Goal: Find specific page/section

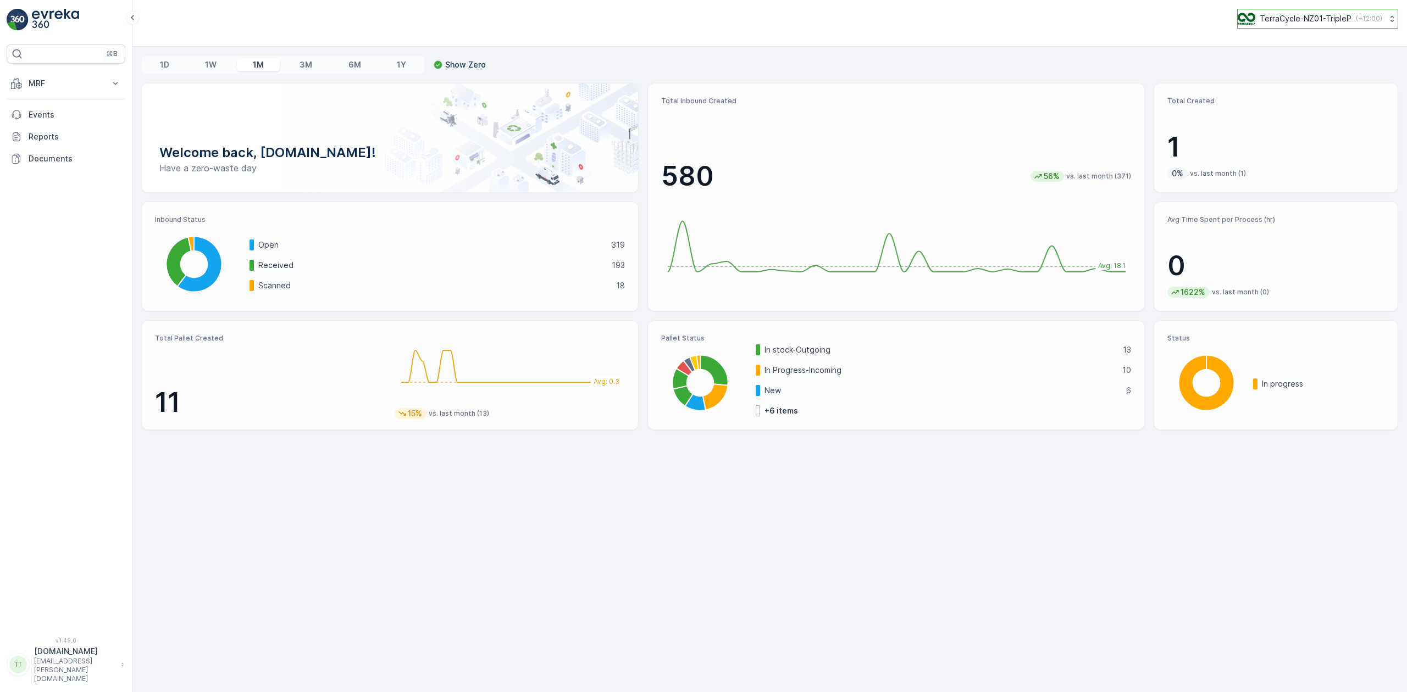
click at [1054, 22] on p "TerraCycle-NZ01-TripleP" at bounding box center [1305, 18] width 92 height 11
type input "senda"
click at [1054, 66] on span "Terracycle-AU04 - Sendable" at bounding box center [1322, 67] width 155 height 11
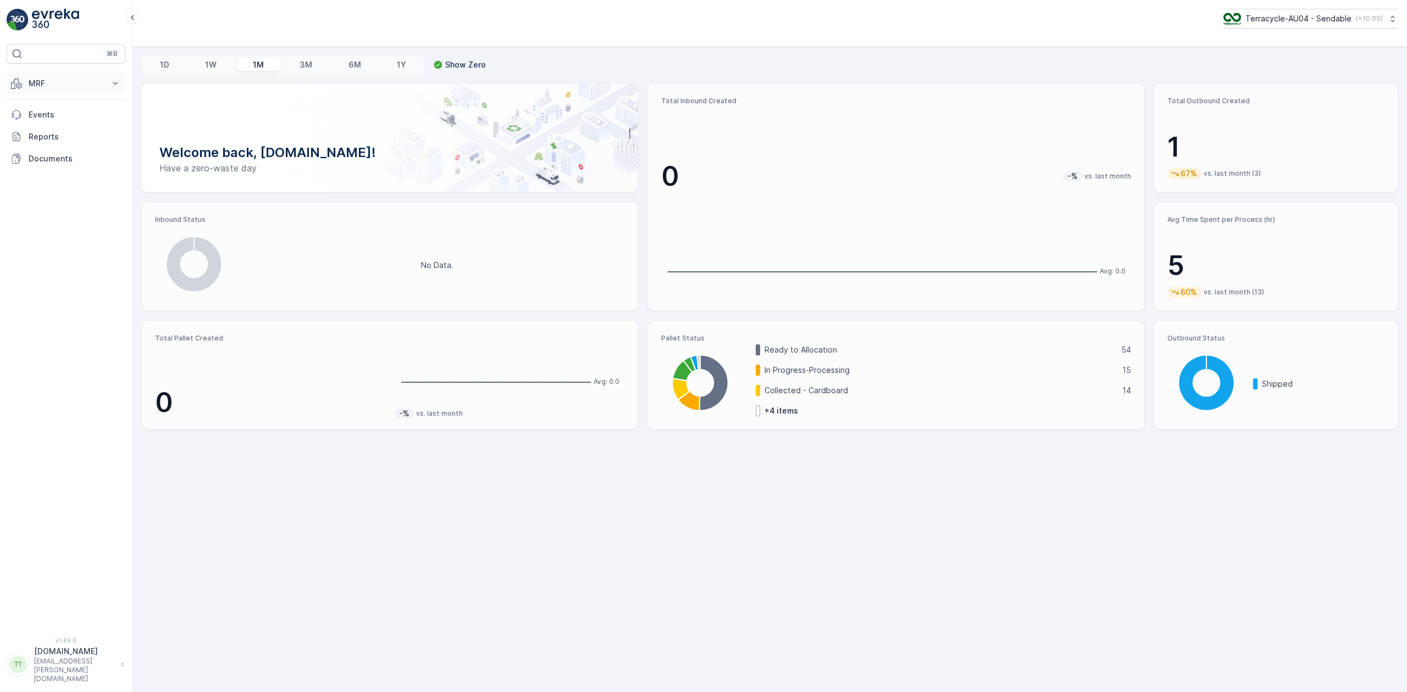
click at [30, 84] on p "MRF" at bounding box center [66, 83] width 75 height 11
click at [44, 159] on p "Outbound" at bounding box center [46, 163] width 37 height 11
